Goal: Check status: Check status

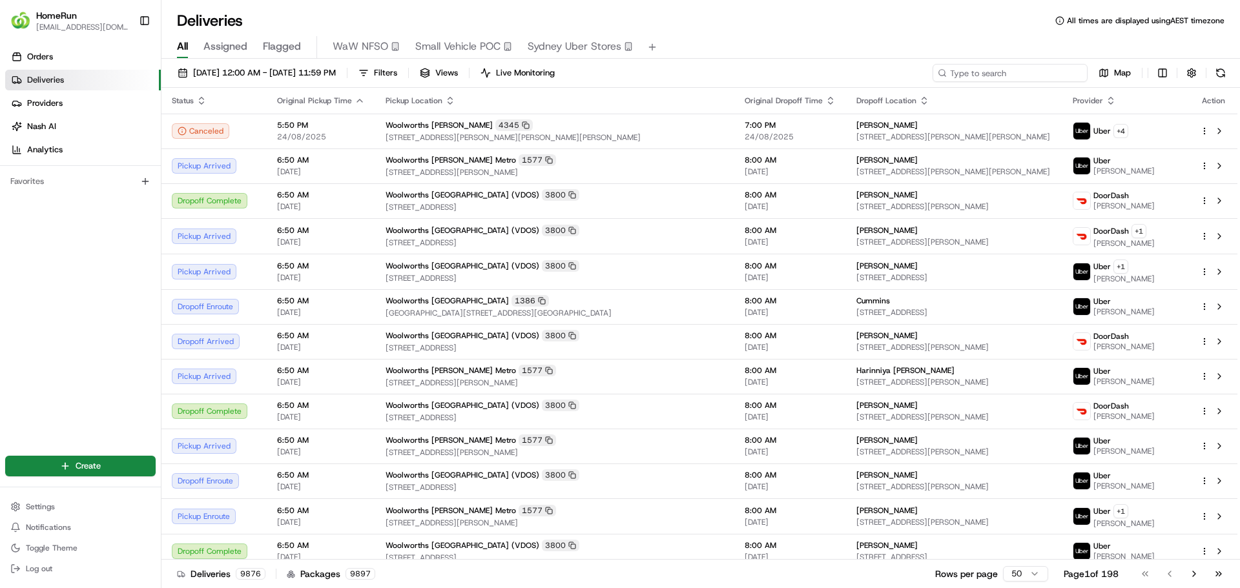
click at [1063, 72] on input at bounding box center [1010, 73] width 155 height 18
click at [336, 69] on span "25/08/2025 12:00 AM - 25/08/2025 11:59 PM" at bounding box center [264, 73] width 143 height 12
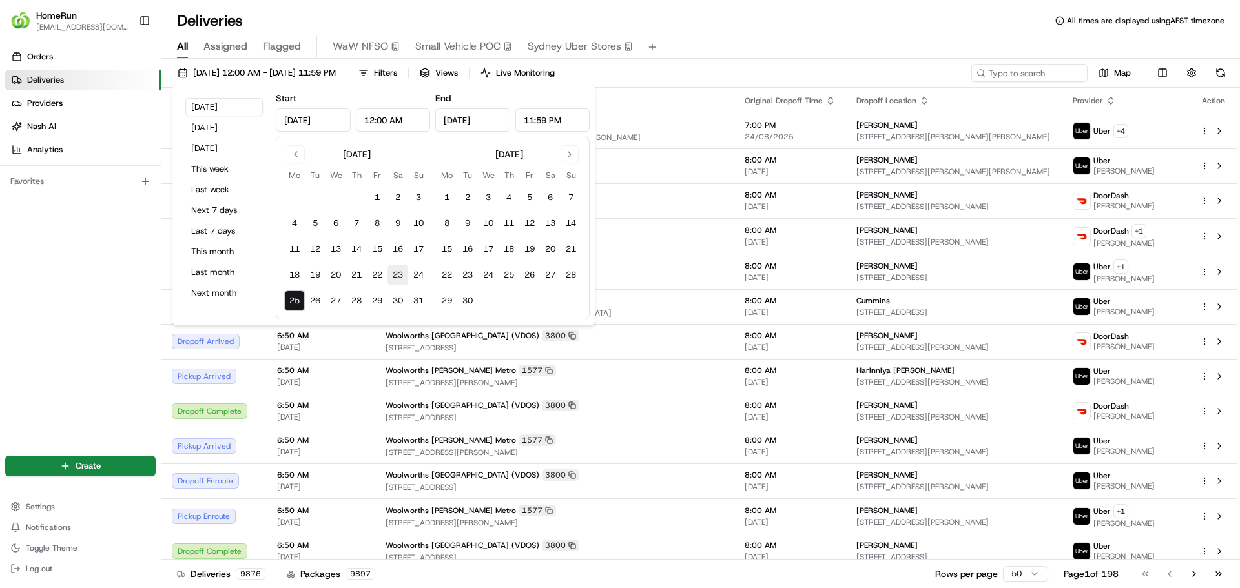
click at [397, 275] on button "23" at bounding box center [398, 275] width 21 height 21
type input "Aug 23, 2025"
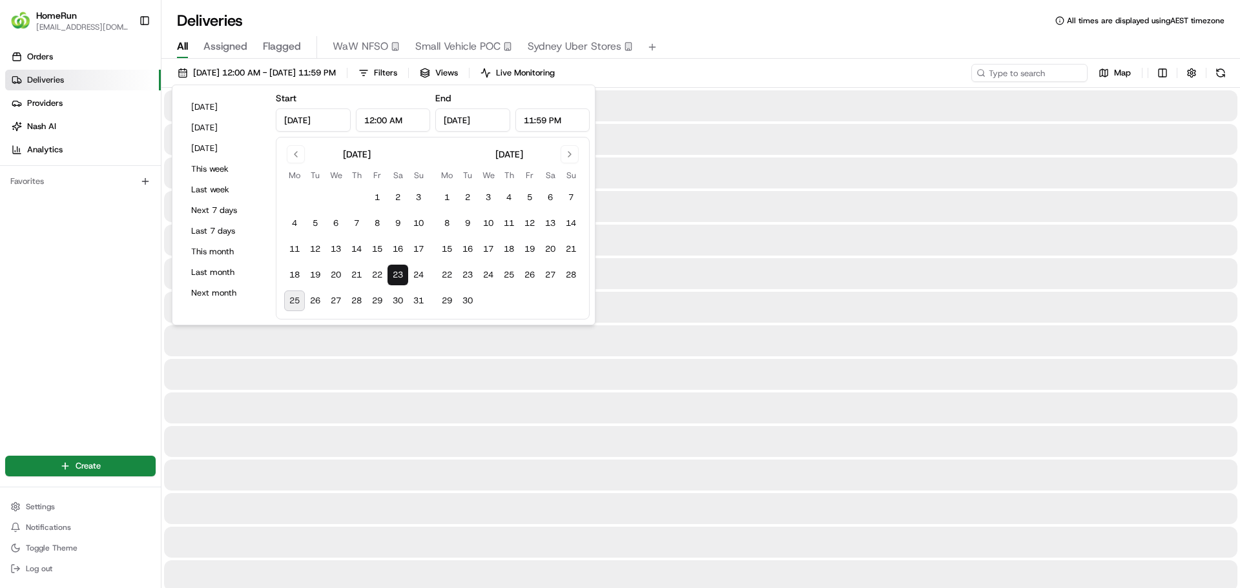
click at [760, 32] on div "All Assigned Flagged WaW NFSO Small Vehicle POC Sydney Uber Stores" at bounding box center [700, 45] width 1079 height 28
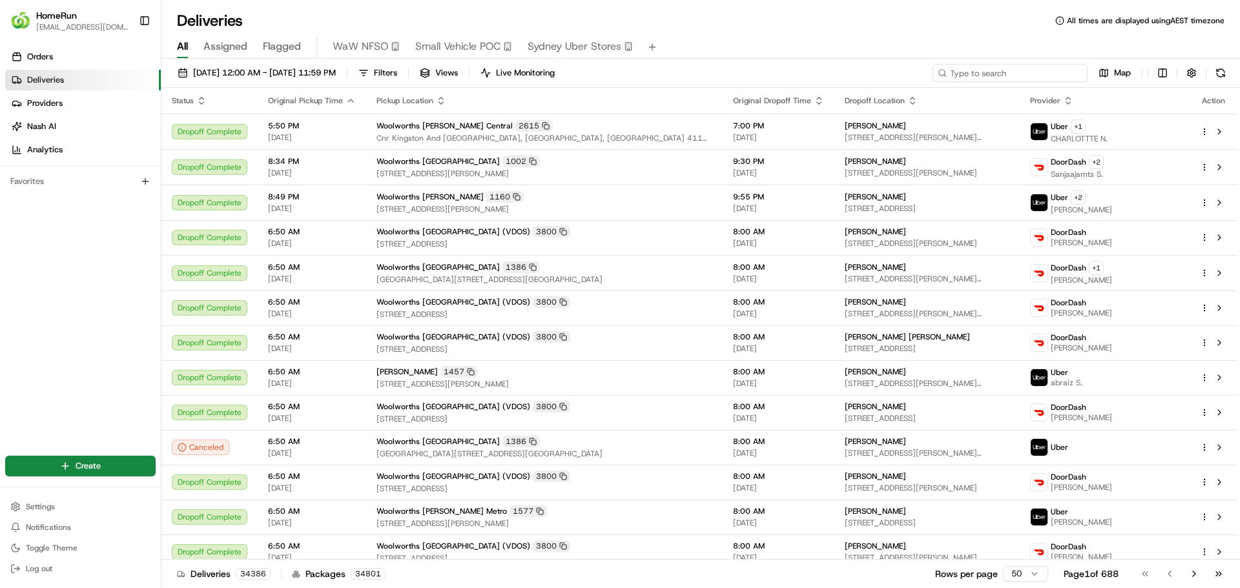
click at [1017, 67] on input at bounding box center [1010, 73] width 155 height 18
paste input "266015945"
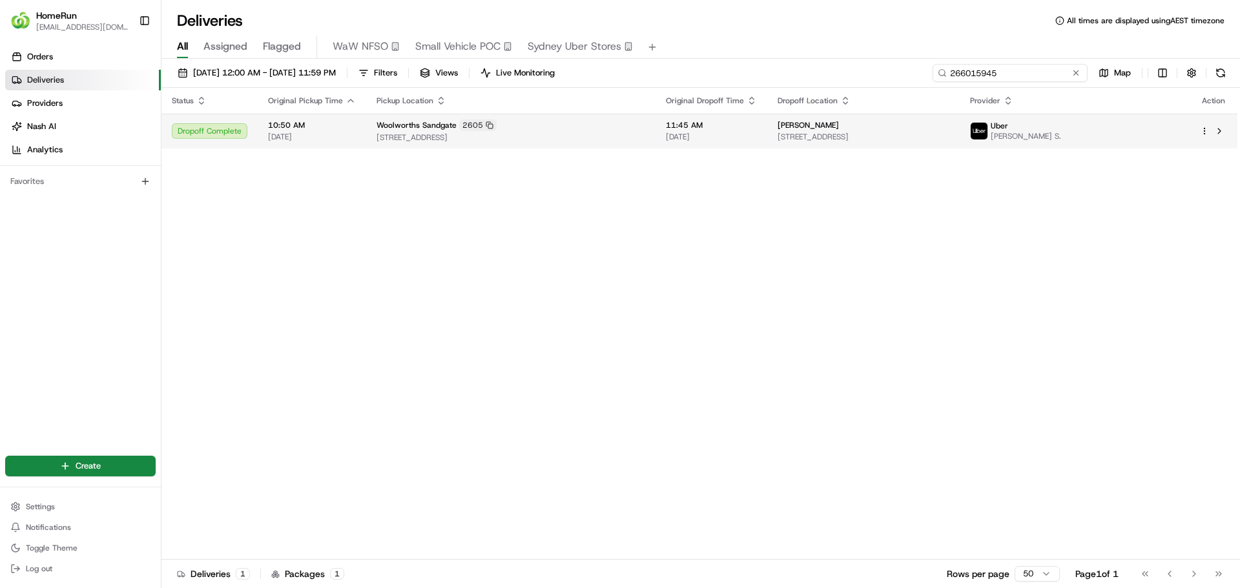
type input "266015945"
click at [625, 139] on span "[STREET_ADDRESS]" at bounding box center [511, 137] width 269 height 10
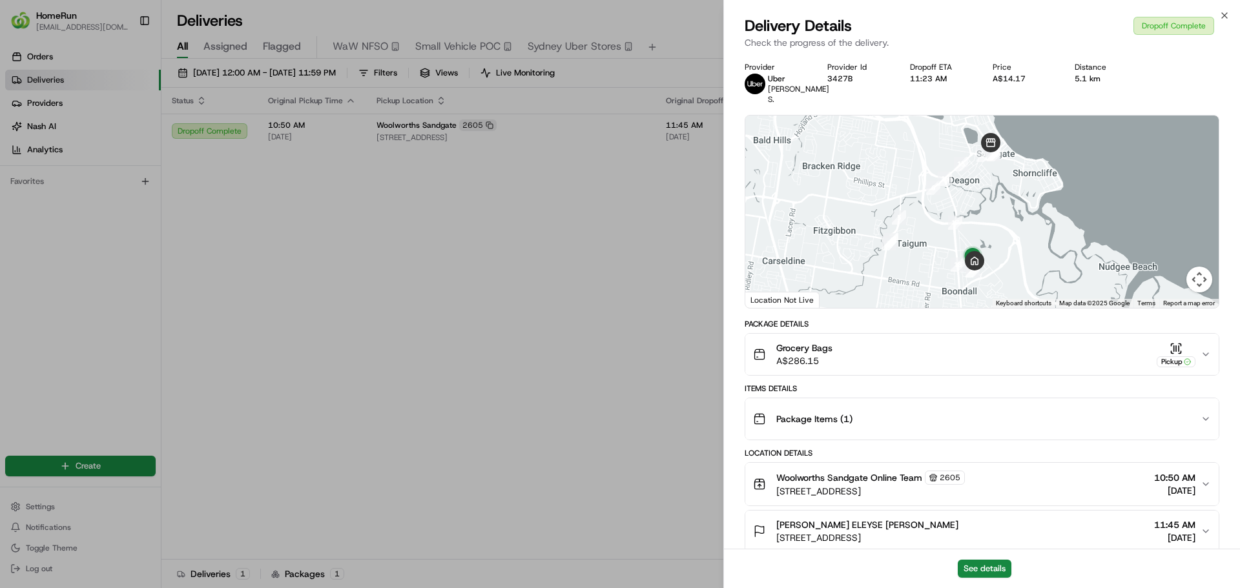
click at [990, 241] on div at bounding box center [981, 212] width 473 height 192
click at [977, 567] on button "See details" at bounding box center [985, 569] width 54 height 18
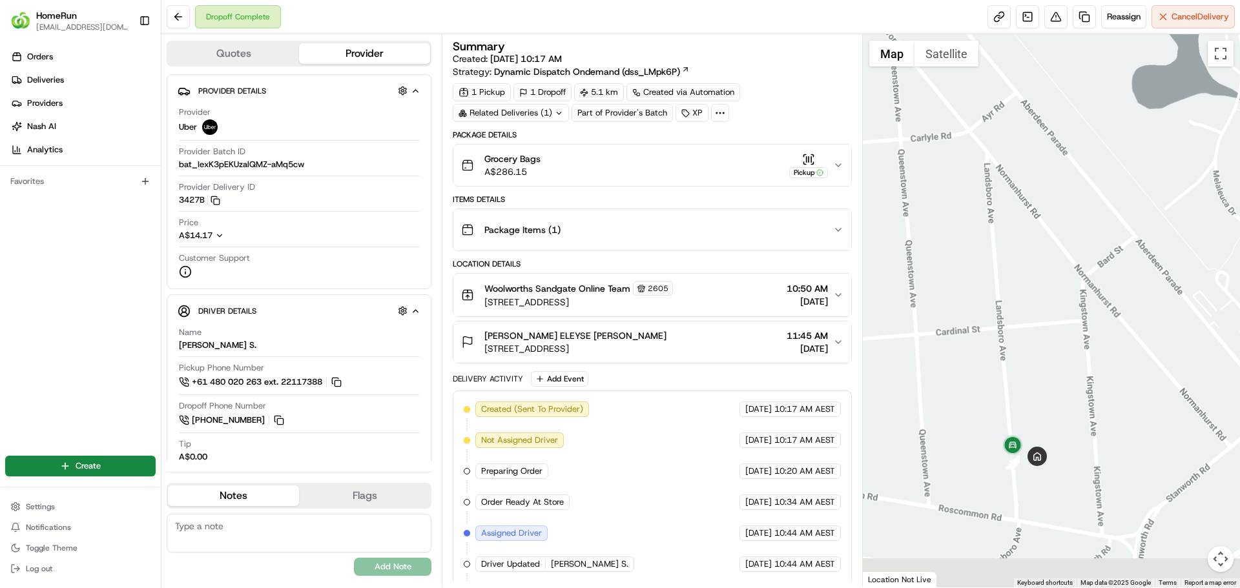
drag, startPoint x: 1028, startPoint y: 538, endPoint x: 993, endPoint y: 362, distance: 179.1
click at [993, 362] on div at bounding box center [1052, 311] width 378 height 554
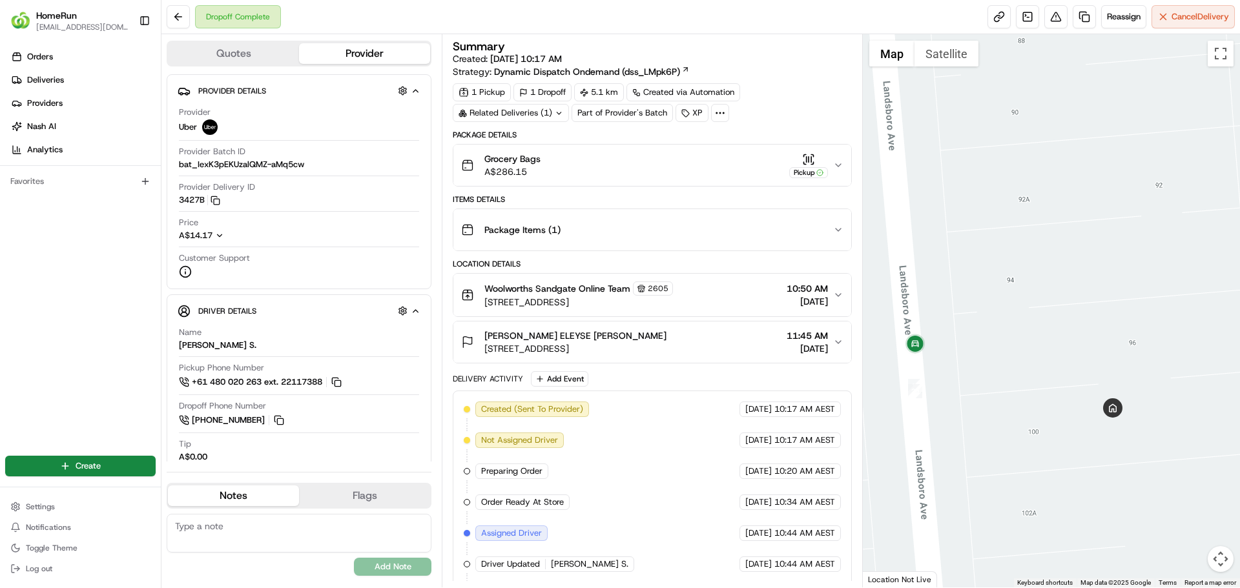
drag, startPoint x: 965, startPoint y: 453, endPoint x: 1011, endPoint y: 428, distance: 52.3
click at [1011, 428] on div at bounding box center [1052, 311] width 378 height 554
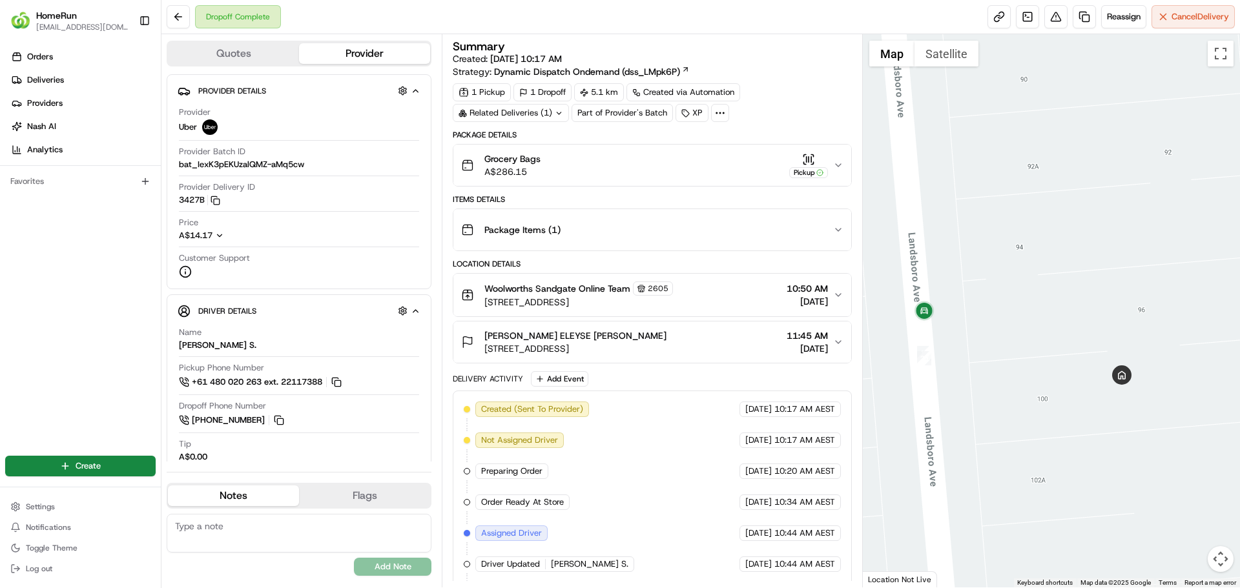
drag, startPoint x: 1032, startPoint y: 467, endPoint x: 1041, endPoint y: 432, distance: 36.5
click at [1041, 432] on div at bounding box center [1052, 311] width 378 height 554
click at [835, 163] on icon "button" at bounding box center [838, 165] width 10 height 10
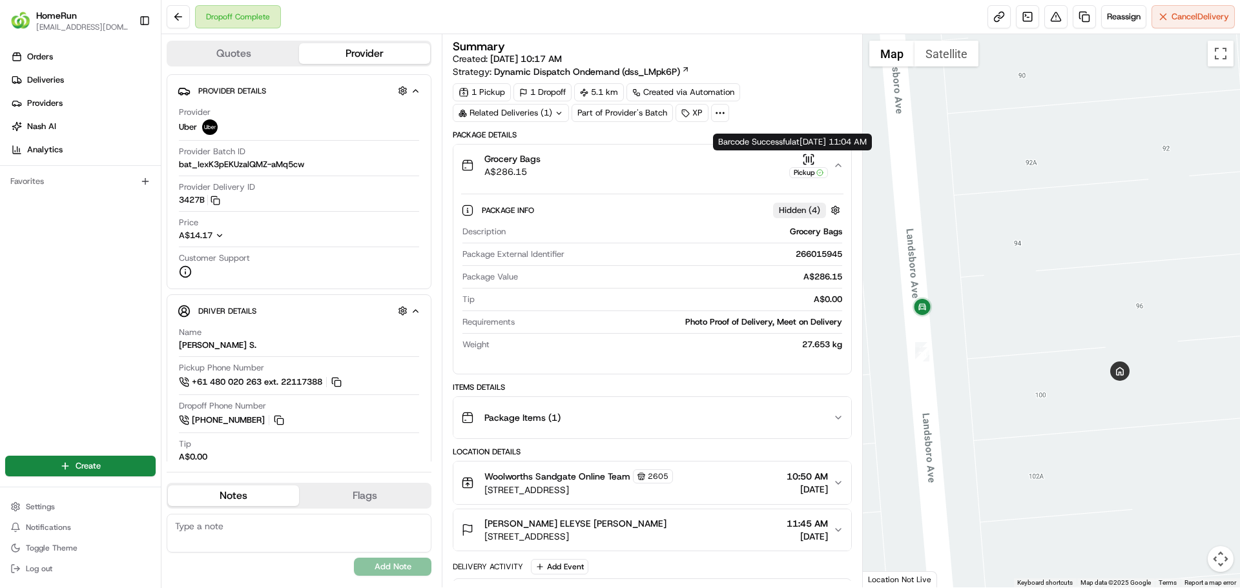
click at [804, 157] on icon "button" at bounding box center [808, 159] width 13 height 13
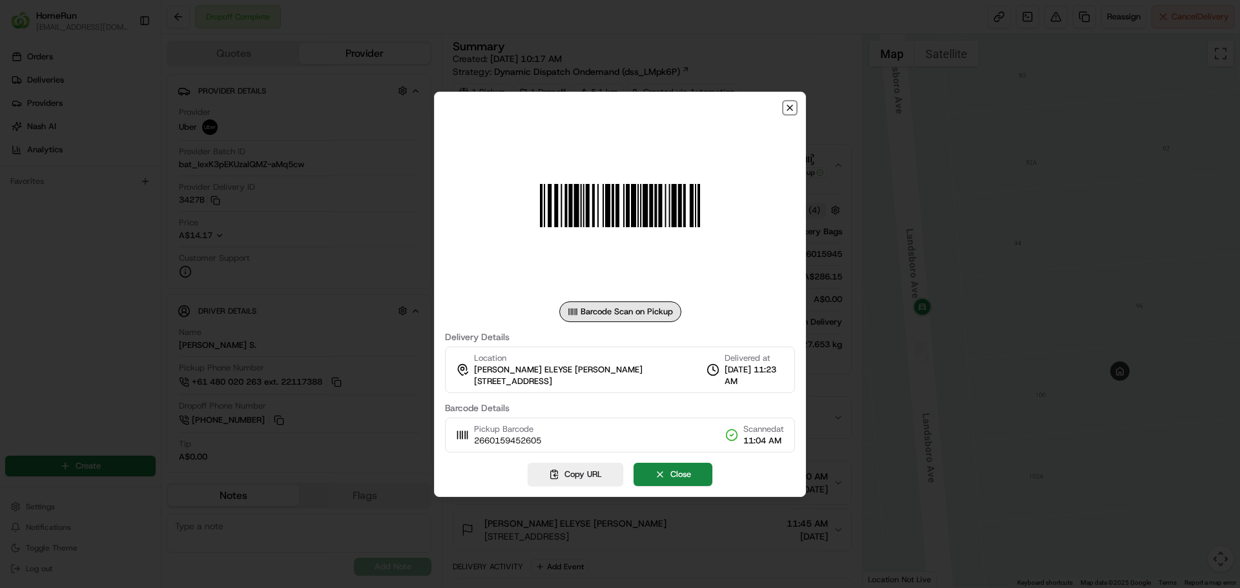
click at [788, 106] on icon "button" at bounding box center [789, 107] width 5 height 5
